Goal: Task Accomplishment & Management: Use online tool/utility

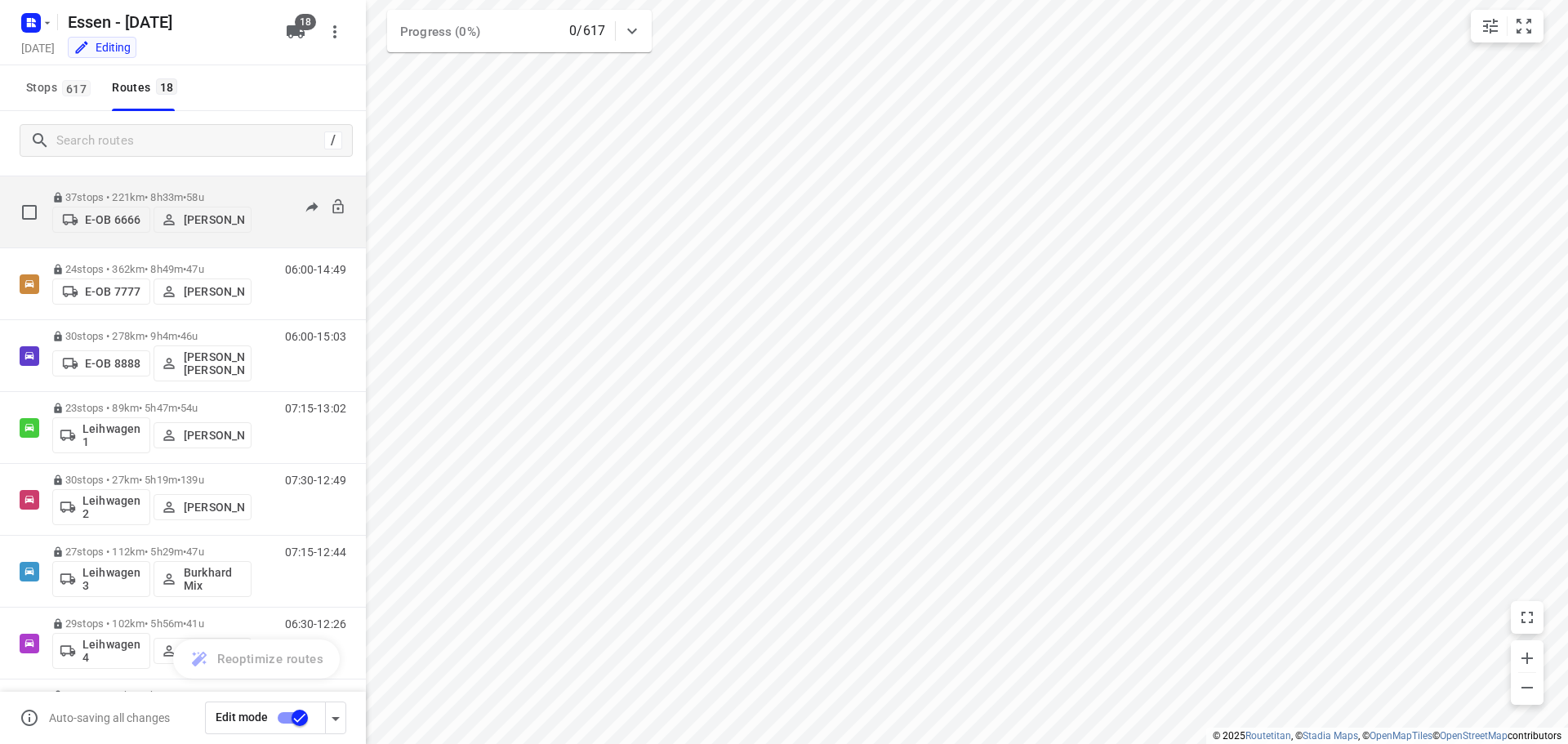
scroll to position [253, 0]
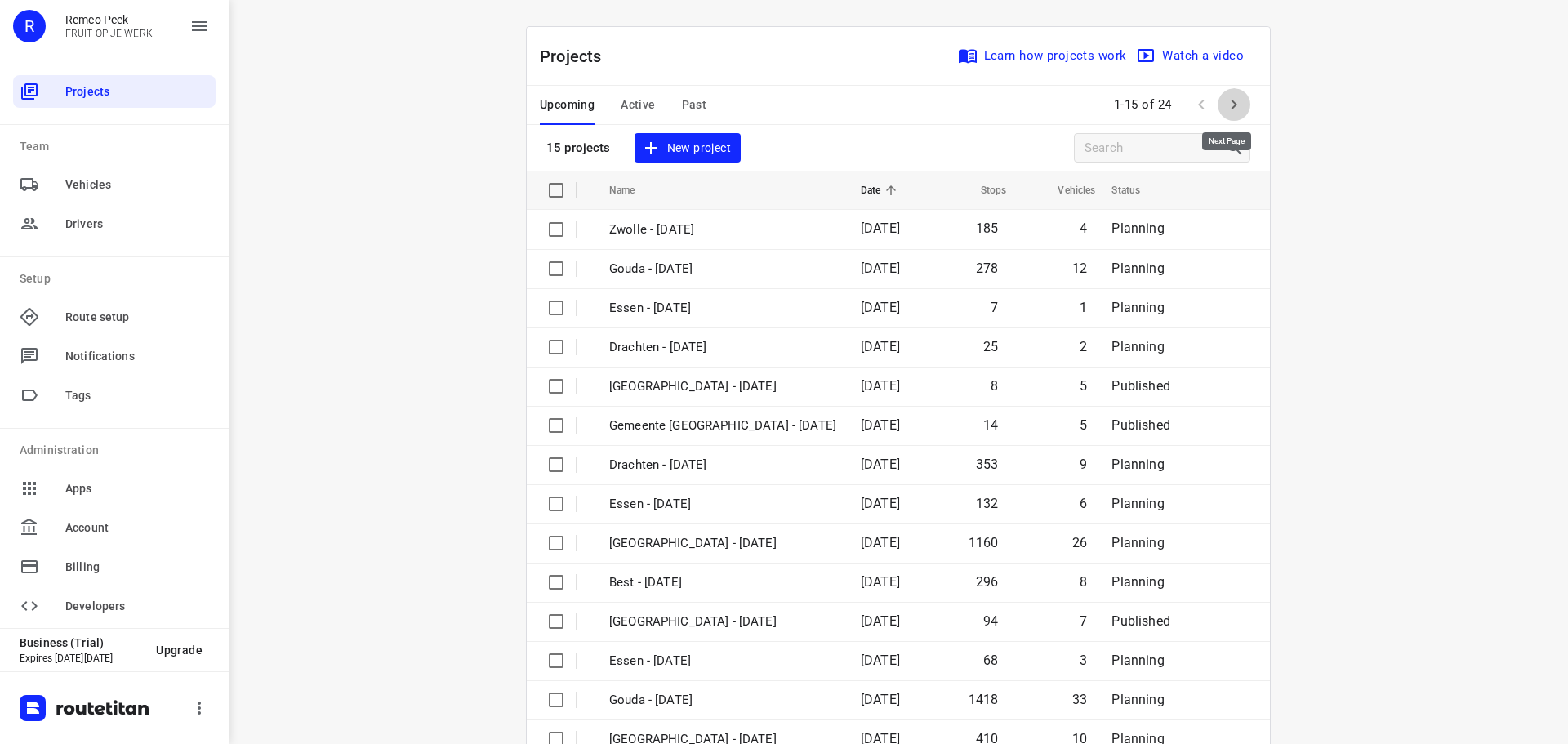
click at [1230, 106] on icon "button" at bounding box center [1234, 105] width 20 height 20
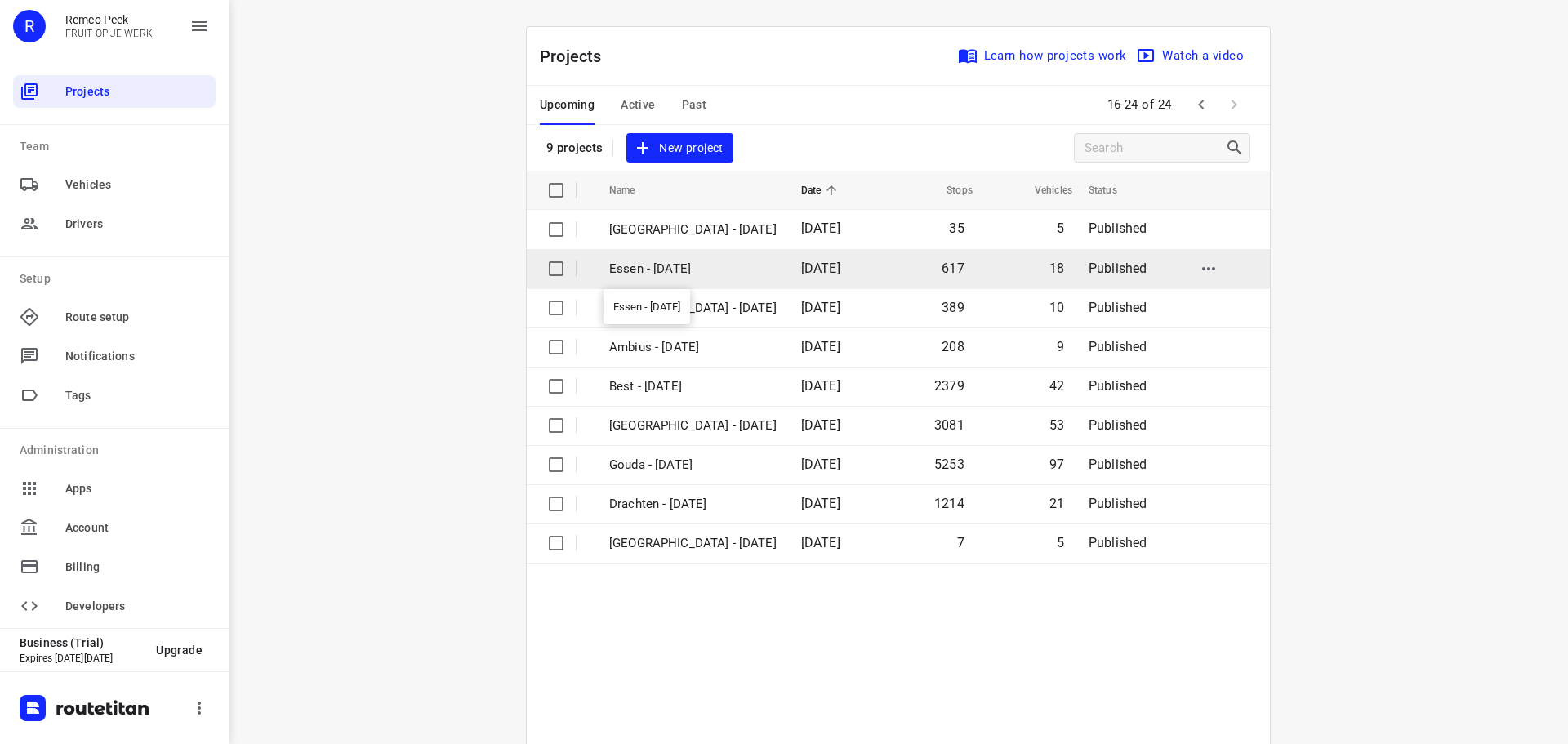
click at [667, 275] on p "Essen - [DATE]" at bounding box center [692, 269] width 168 height 19
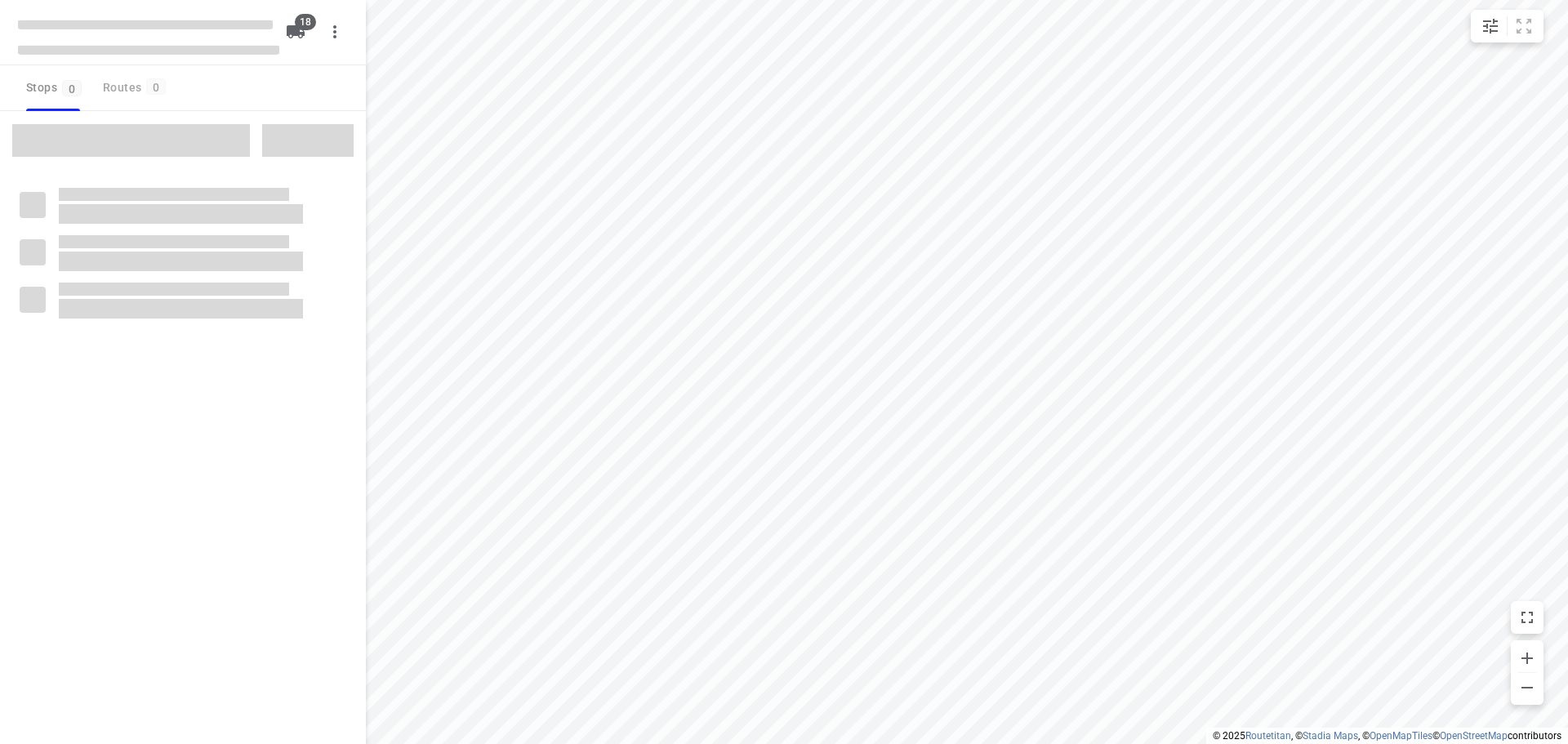
checkbox input "true"
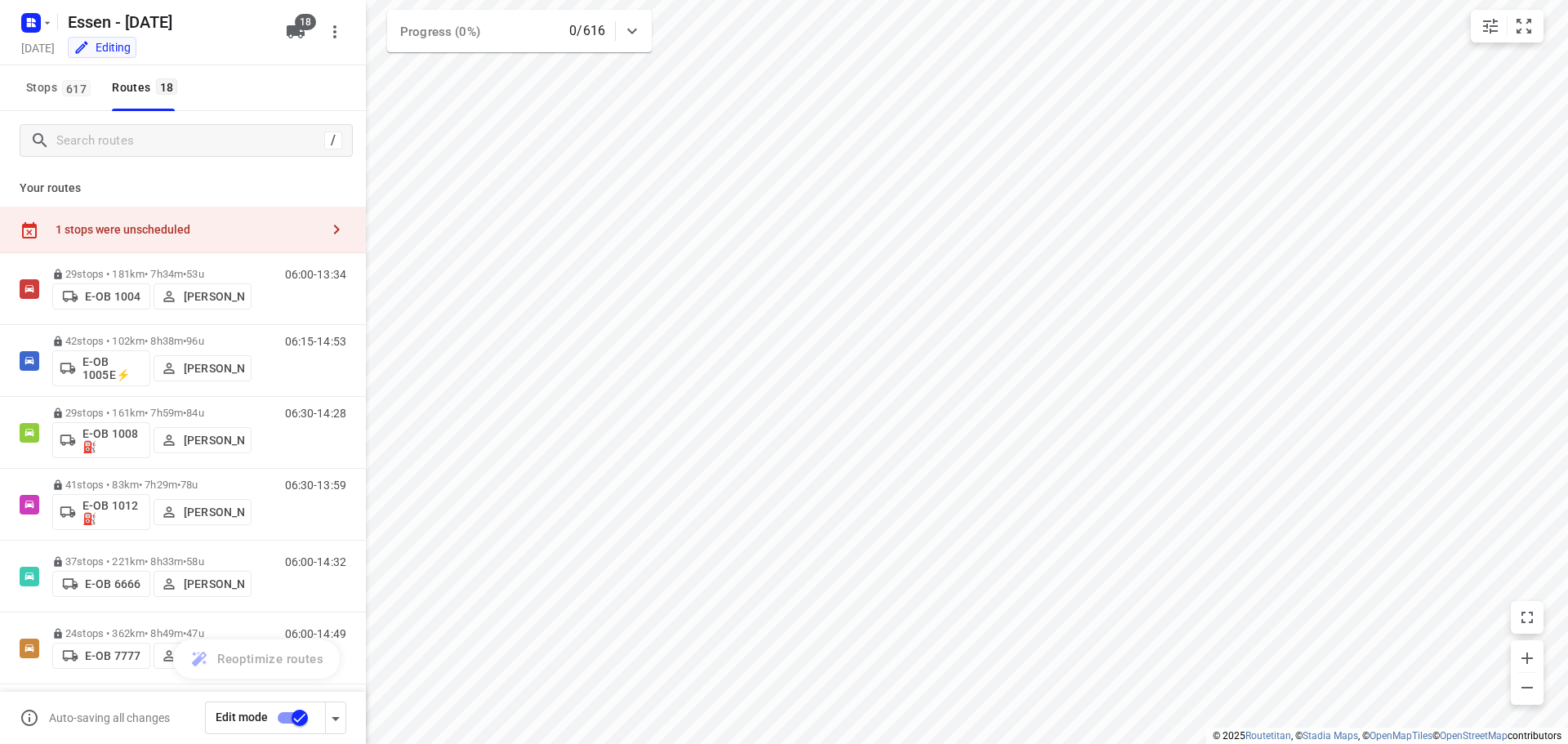
click at [101, 230] on div "1 stops were unscheduled" at bounding box center [187, 229] width 265 height 13
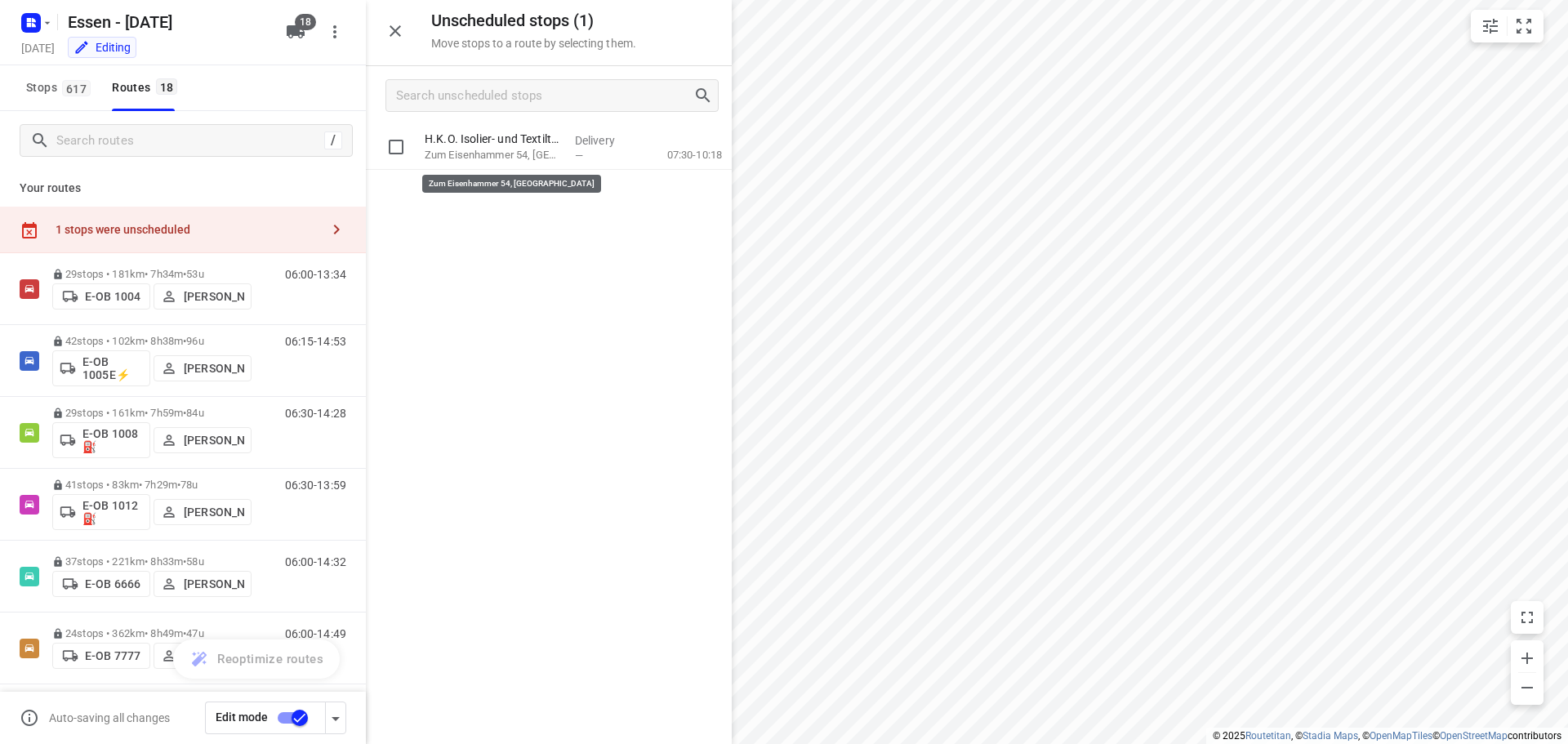
click at [522, 161] on p "Zum Eisenhammer 54, Oberhausen" at bounding box center [494, 155] width 137 height 16
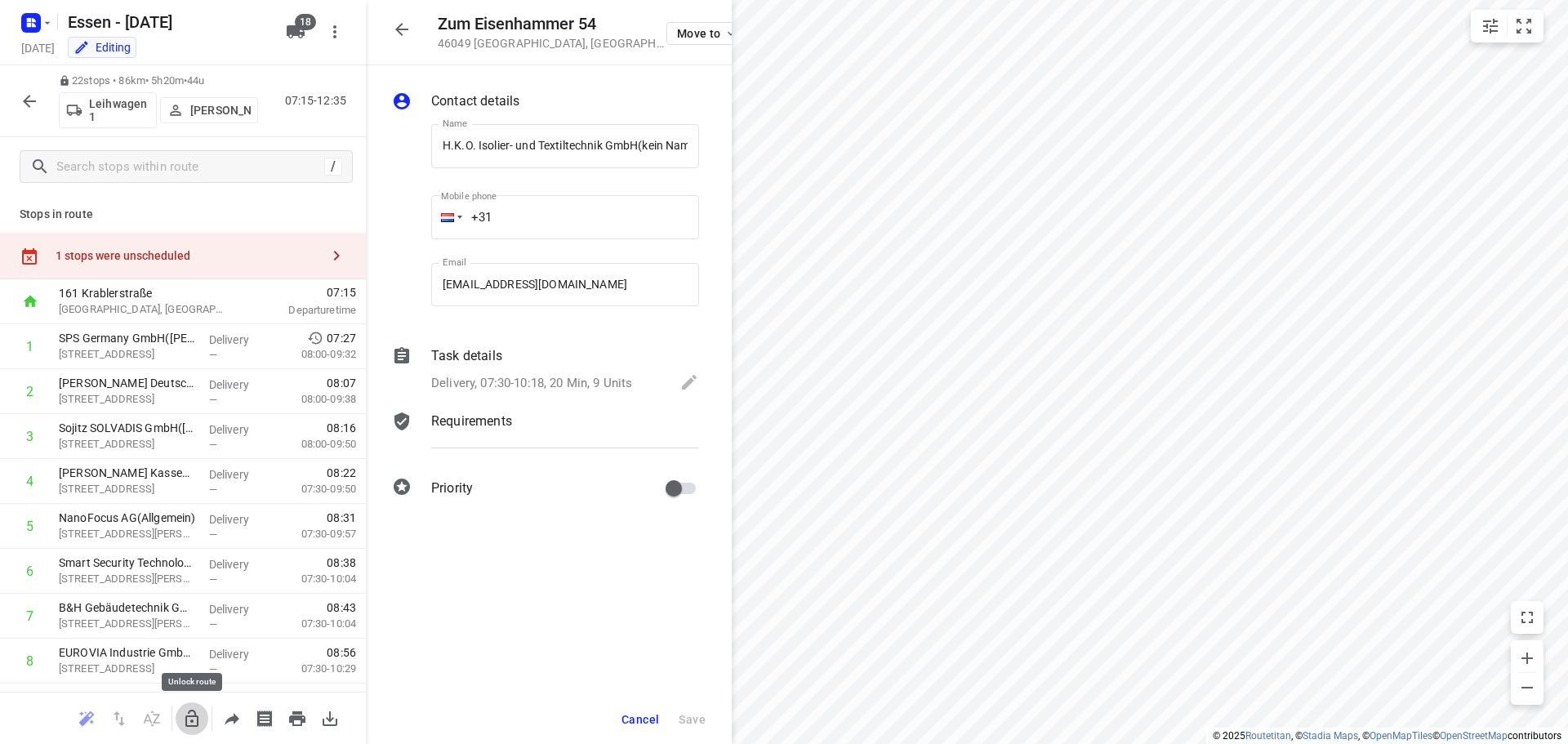
click at [195, 725] on icon "button" at bounding box center [192, 718] width 13 height 17
click at [397, 37] on icon "button" at bounding box center [402, 30] width 20 height 20
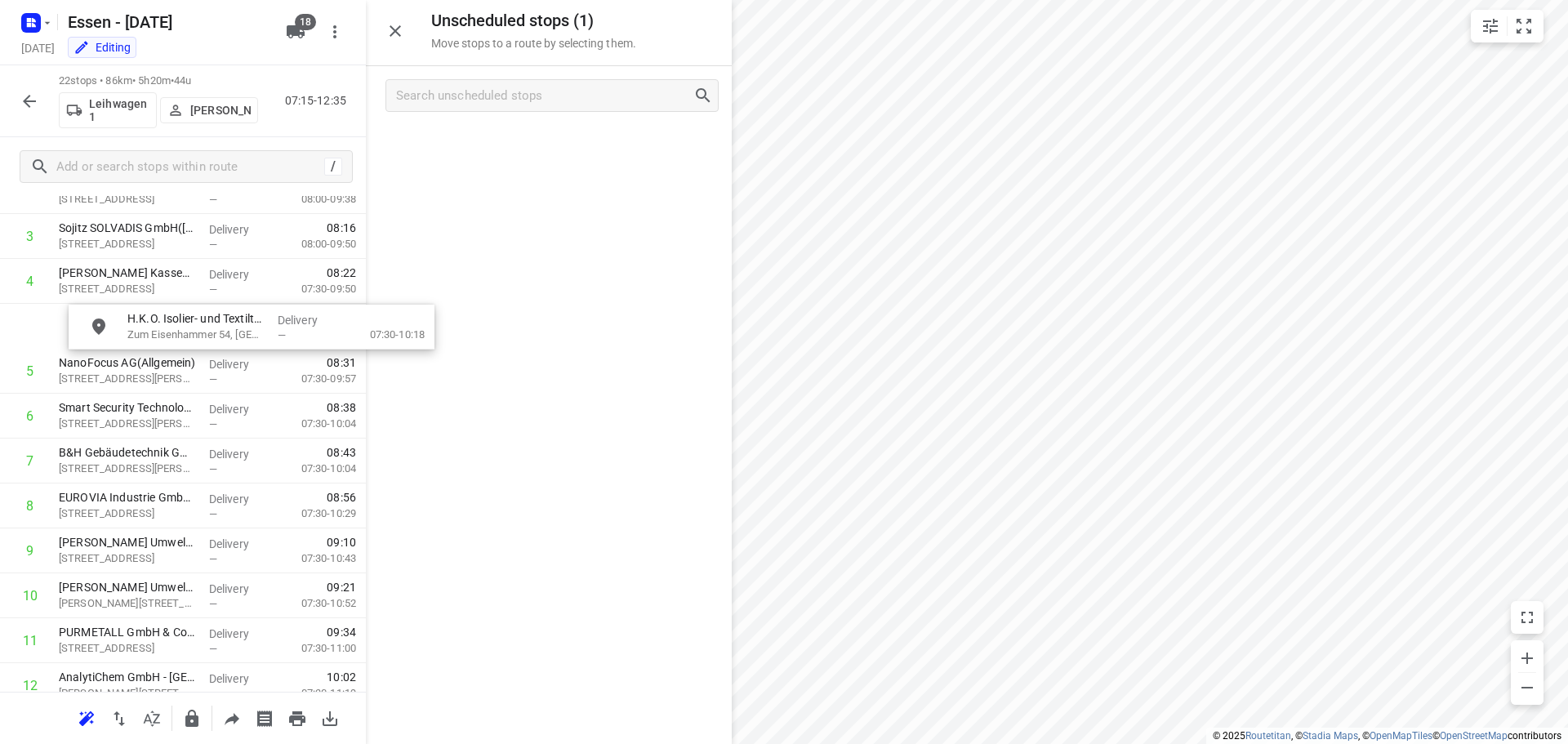
scroll to position [198, 0]
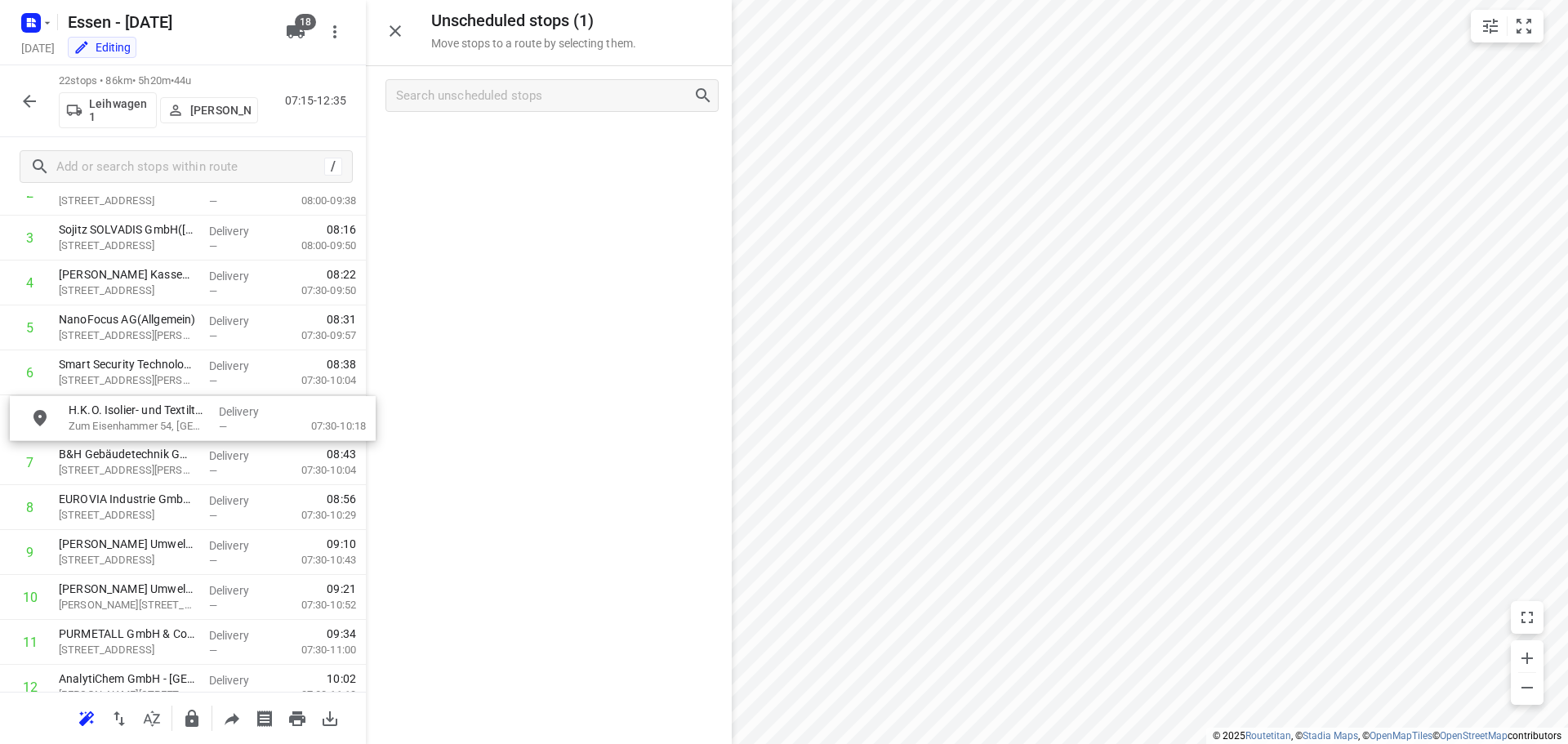
drag, startPoint x: 459, startPoint y: 150, endPoint x: 97, endPoint y: 425, distance: 454.6
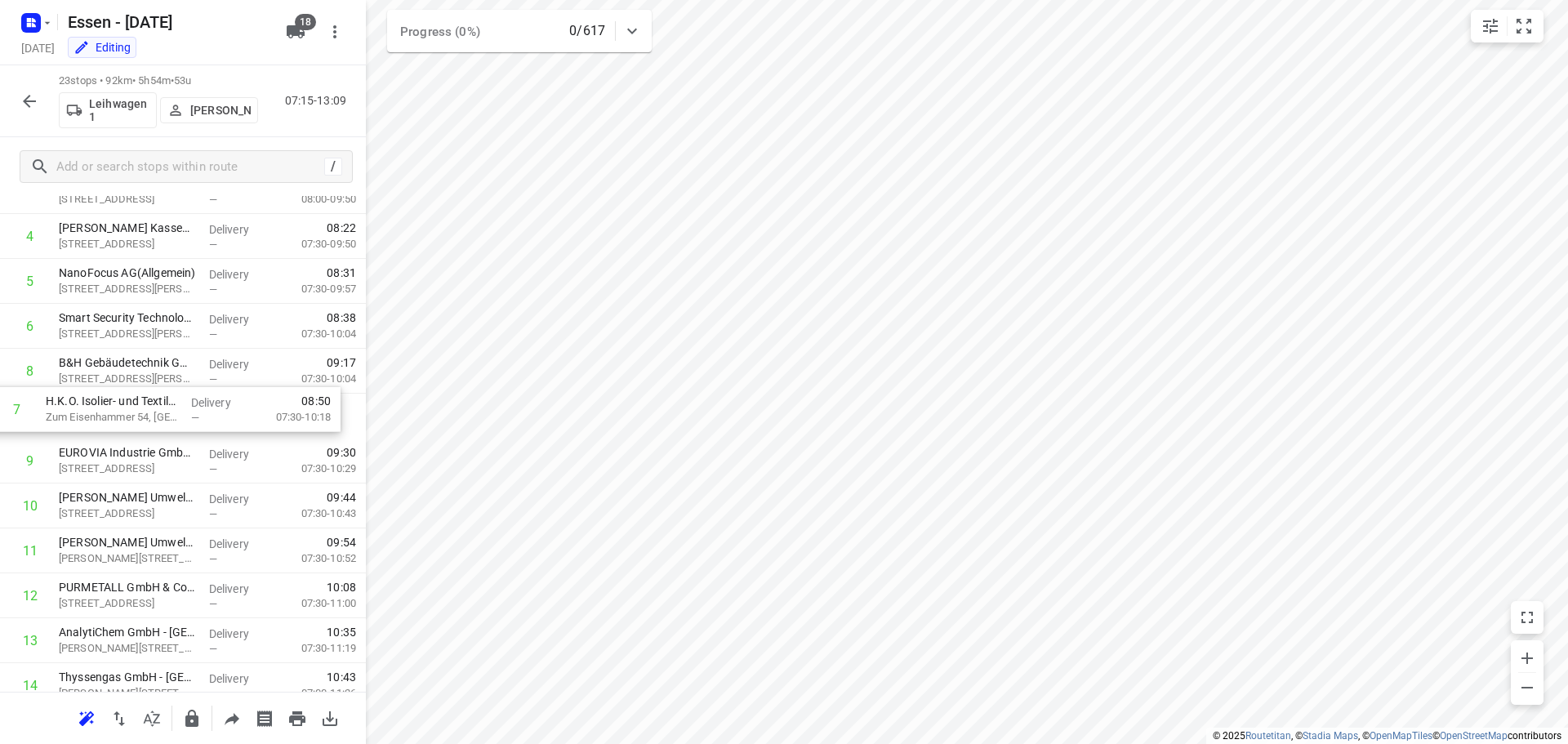
drag, startPoint x: 153, startPoint y: 371, endPoint x: 139, endPoint y: 416, distance: 47.1
click at [139, 416] on div "1 SPS Germany GmbH(Elke Küpper) Musikweg 4, Oberhausen Delivery — 07:27 08:00-0…" at bounding box center [182, 596] width 366 height 1033
click at [192, 723] on icon "button" at bounding box center [192, 718] width 13 height 17
click at [38, 99] on icon "button" at bounding box center [30, 101] width 20 height 20
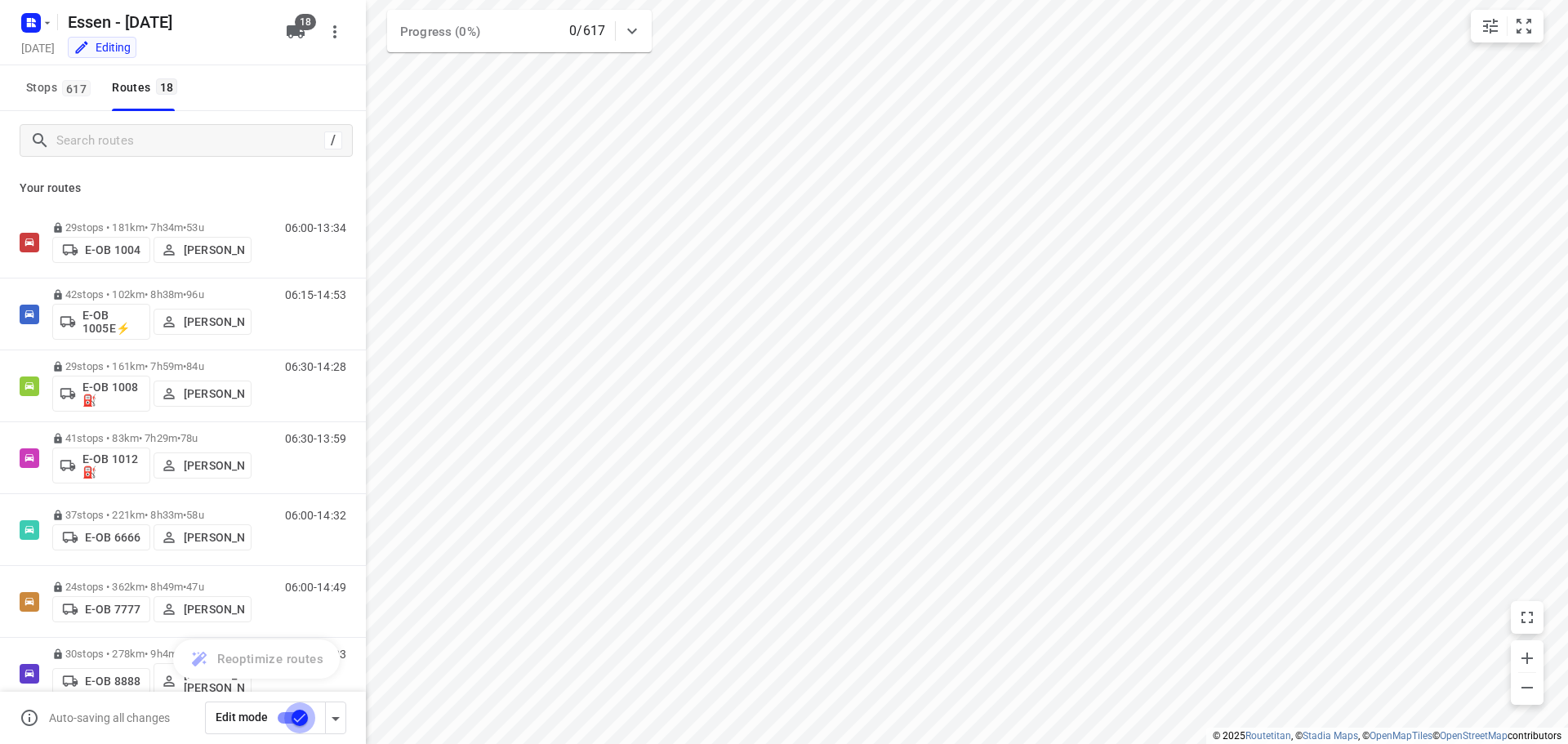
click at [298, 717] on input "checkbox" at bounding box center [300, 718] width 93 height 31
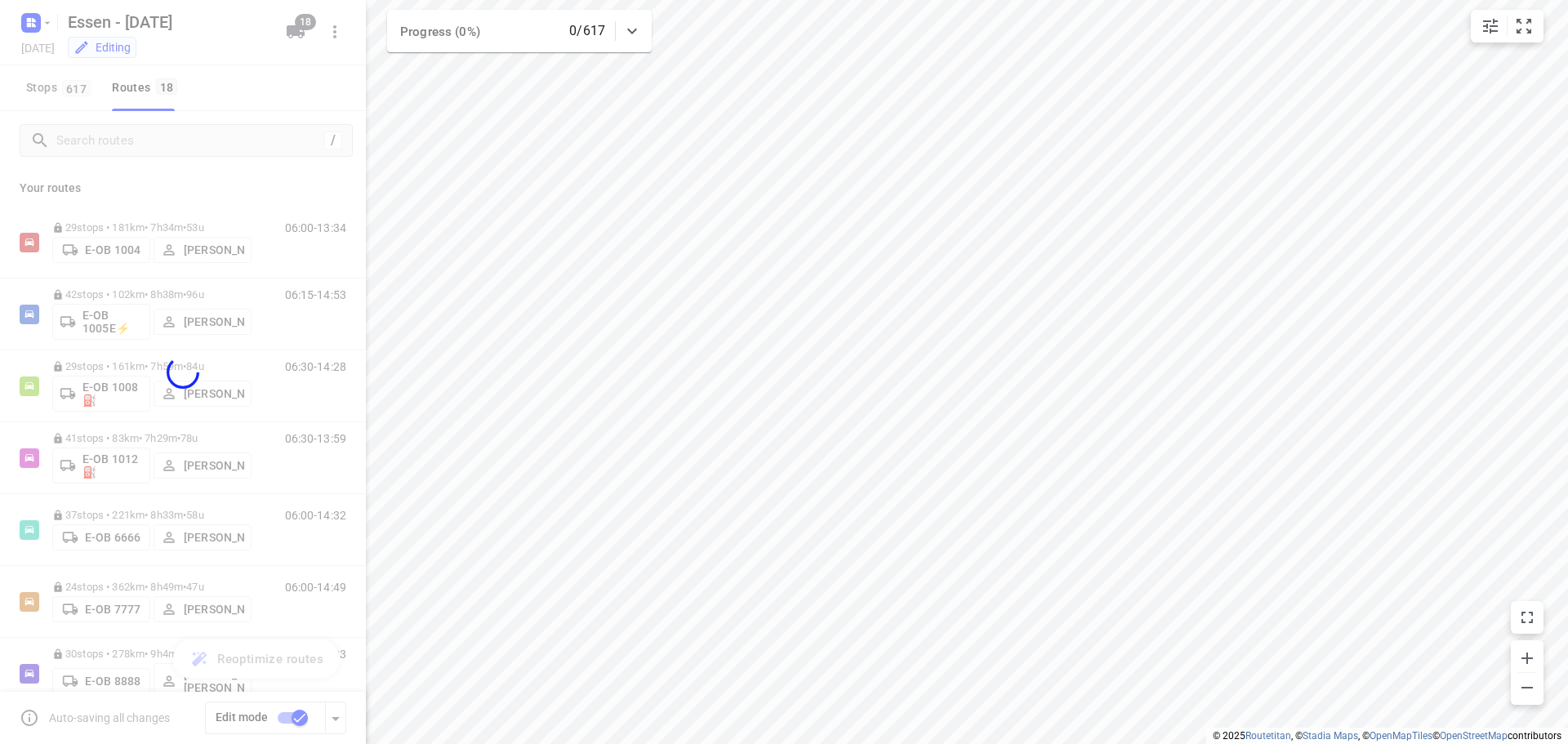
checkbox input "false"
